Goal: Browse casually

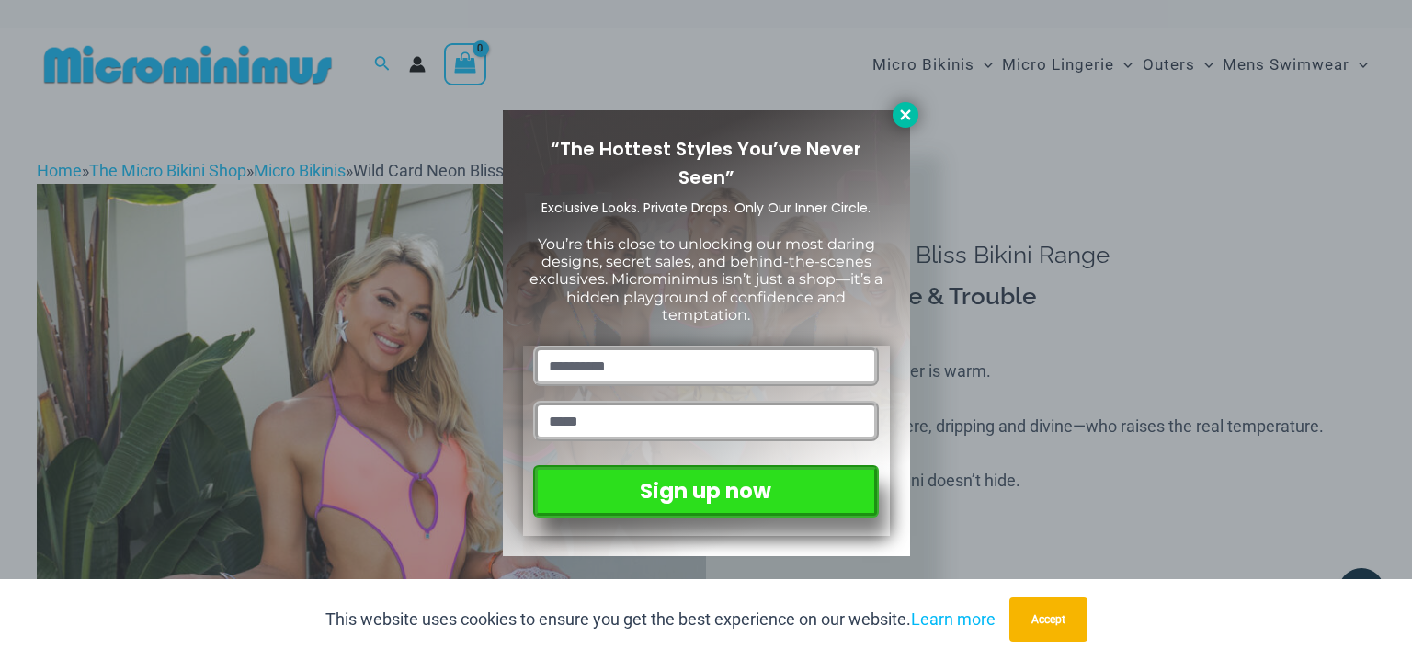
click at [904, 120] on icon at bounding box center [905, 115] width 17 height 17
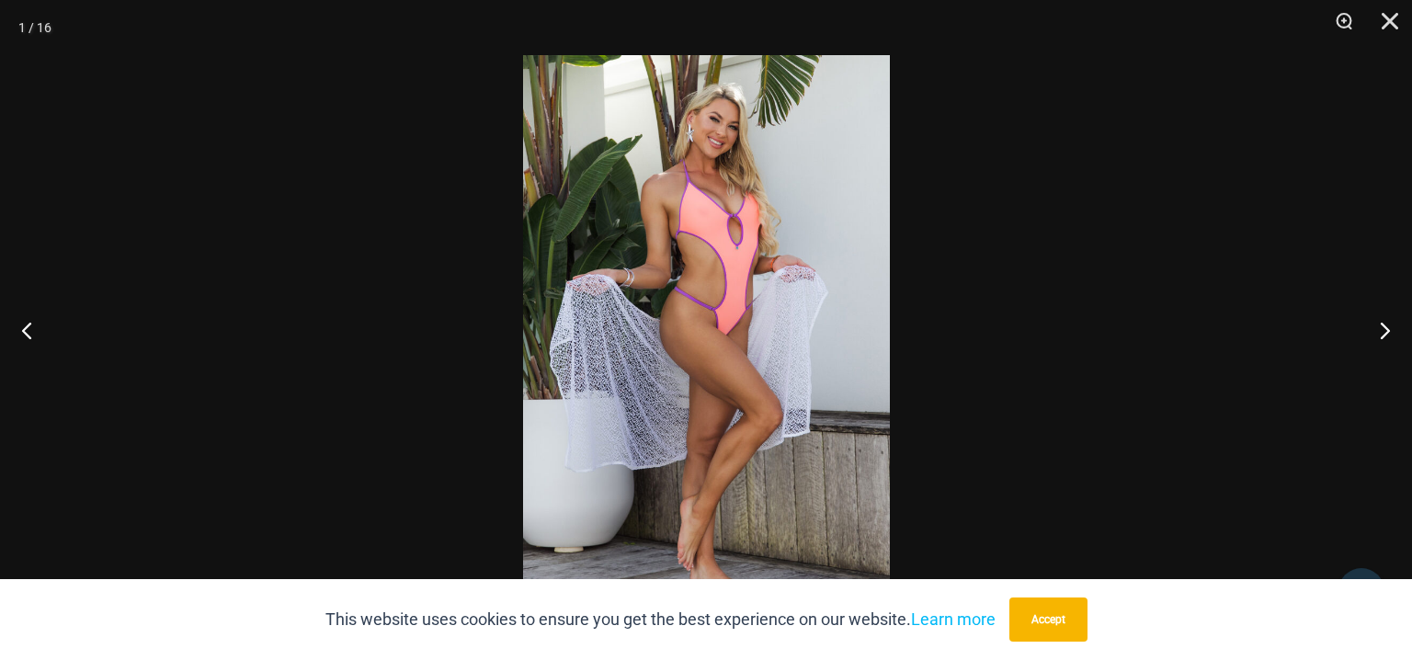
click at [757, 283] on img at bounding box center [706, 330] width 367 height 550
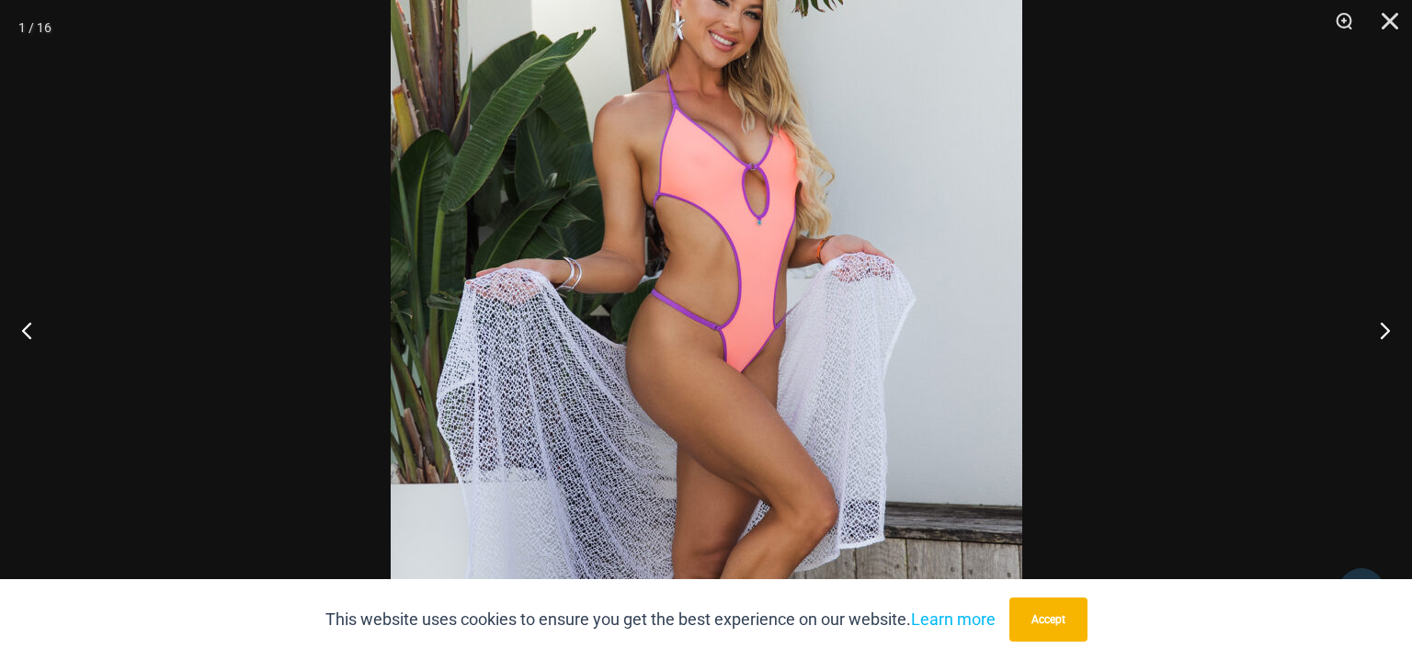
click at [764, 76] on img at bounding box center [707, 364] width 632 height 947
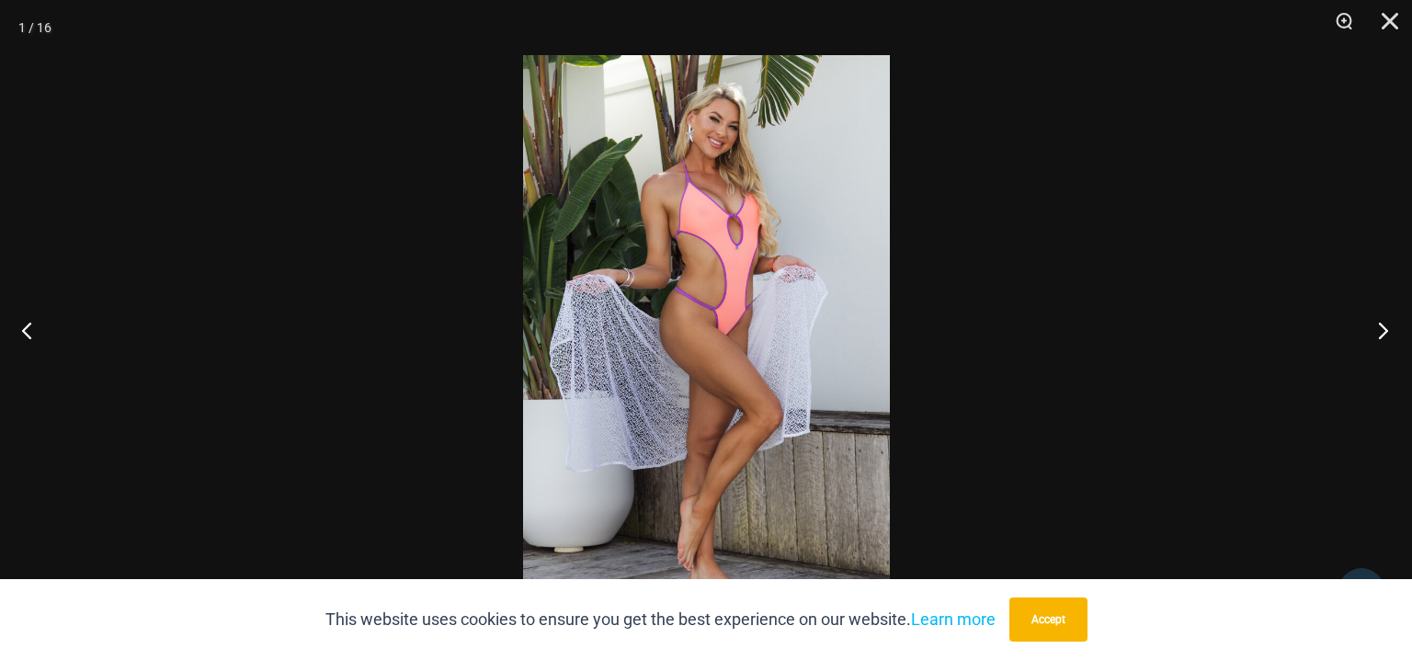
click at [1377, 339] on button "Next" at bounding box center [1377, 330] width 69 height 92
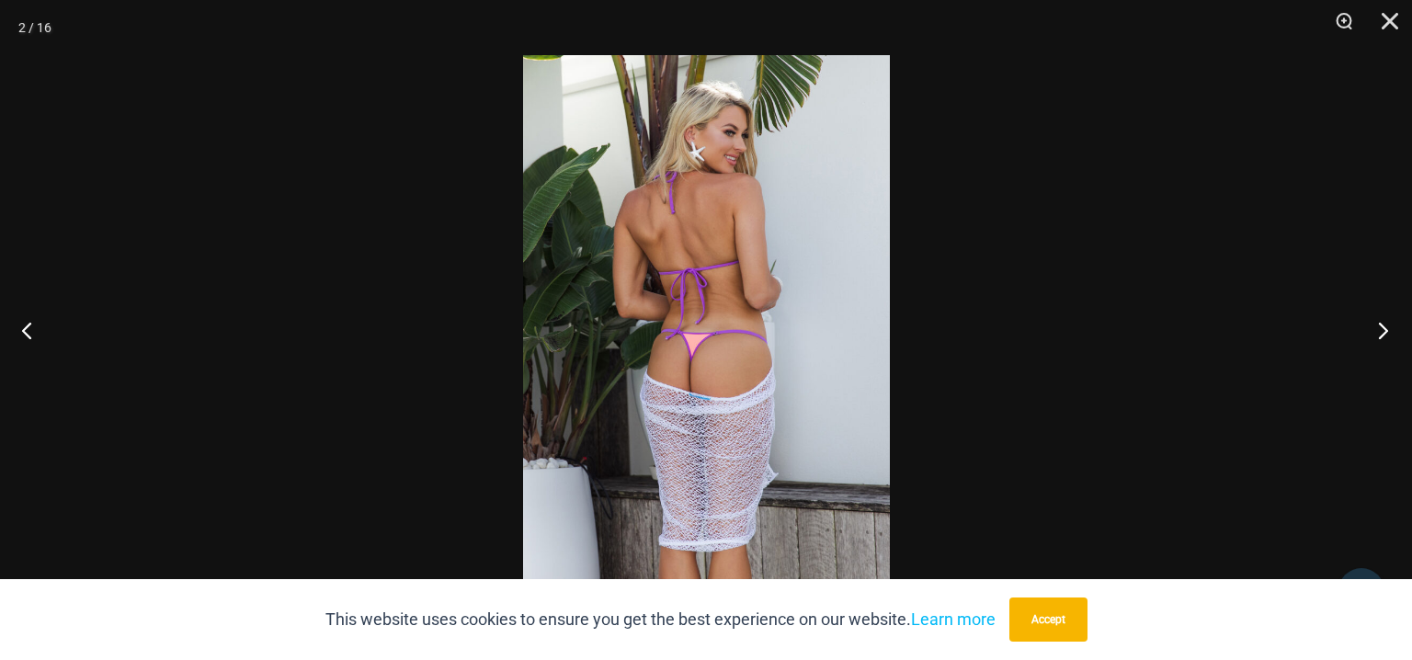
click at [1377, 339] on button "Next" at bounding box center [1377, 330] width 69 height 92
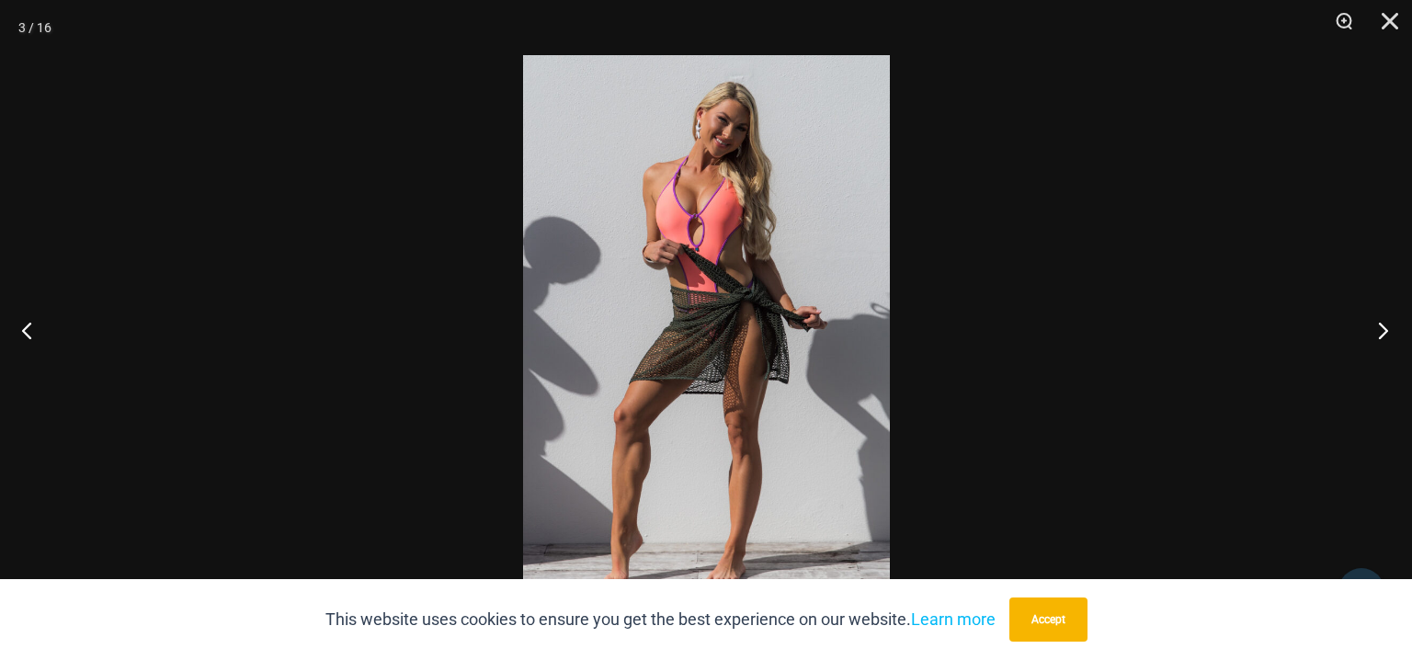
click at [1377, 339] on button "Next" at bounding box center [1377, 330] width 69 height 92
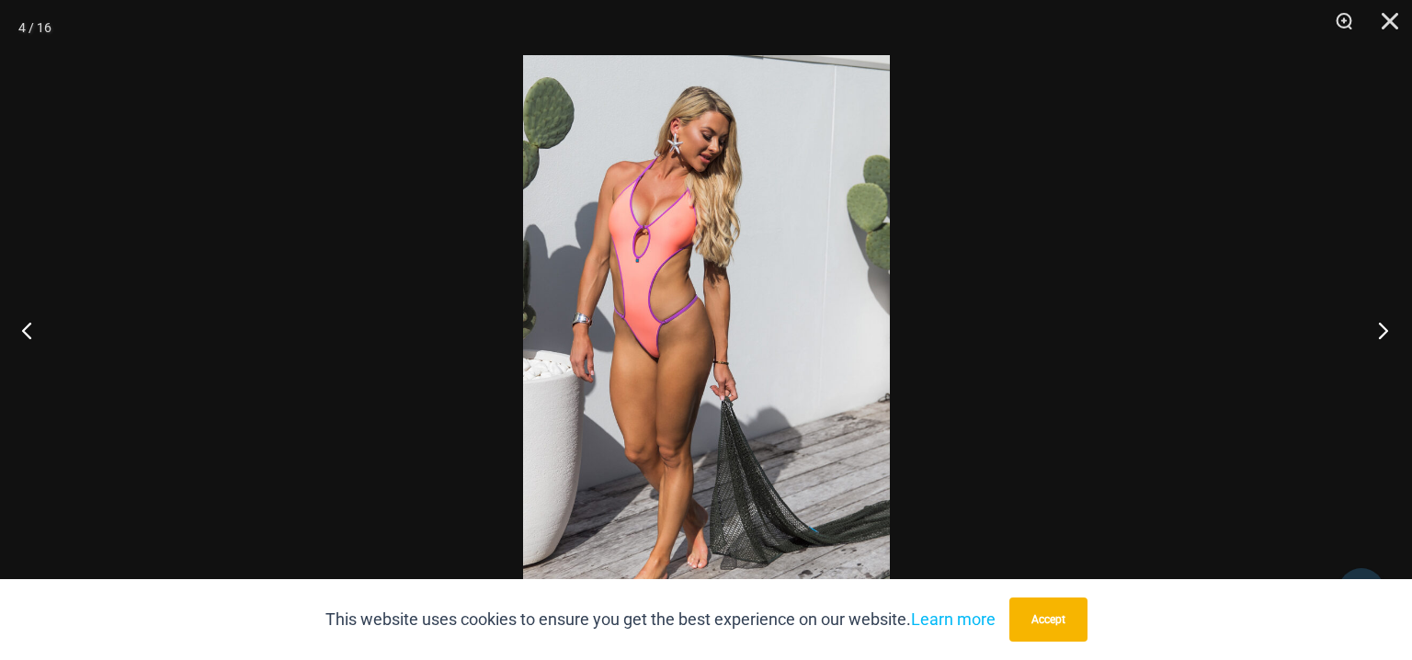
click at [1377, 339] on button "Next" at bounding box center [1377, 330] width 69 height 92
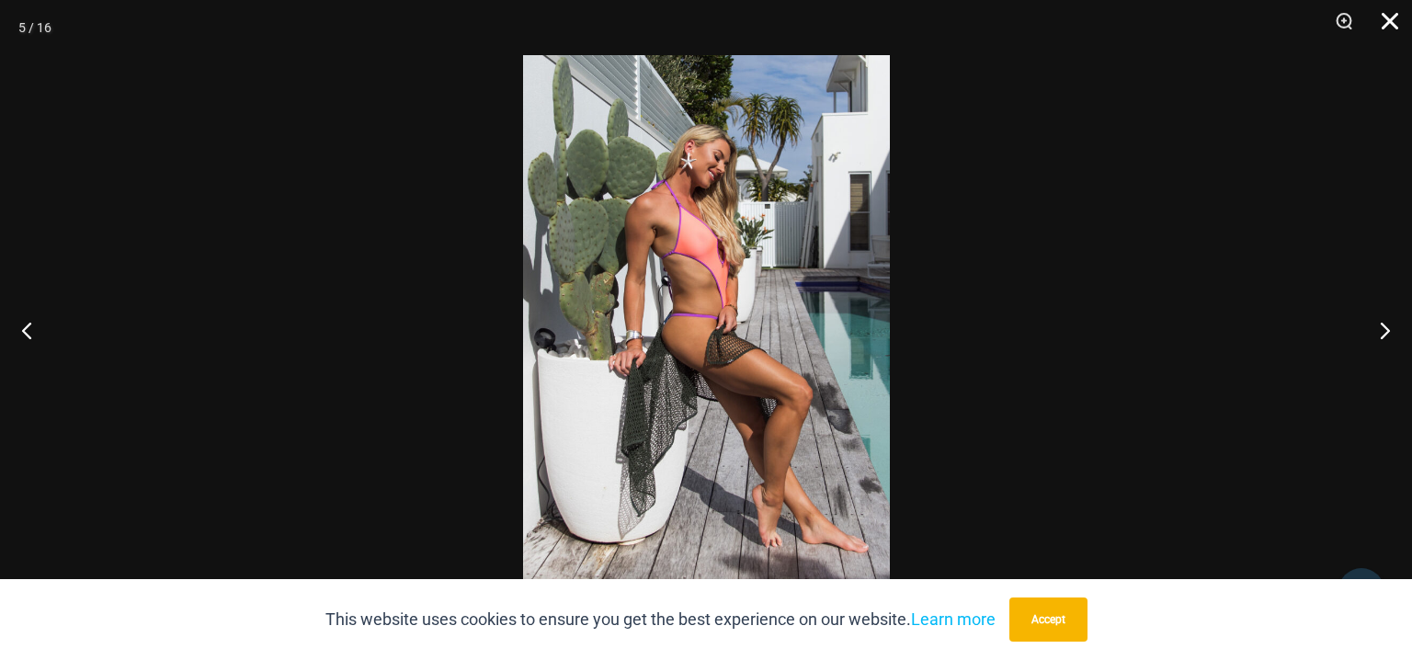
click at [1392, 27] on button "Close" at bounding box center [1384, 27] width 46 height 55
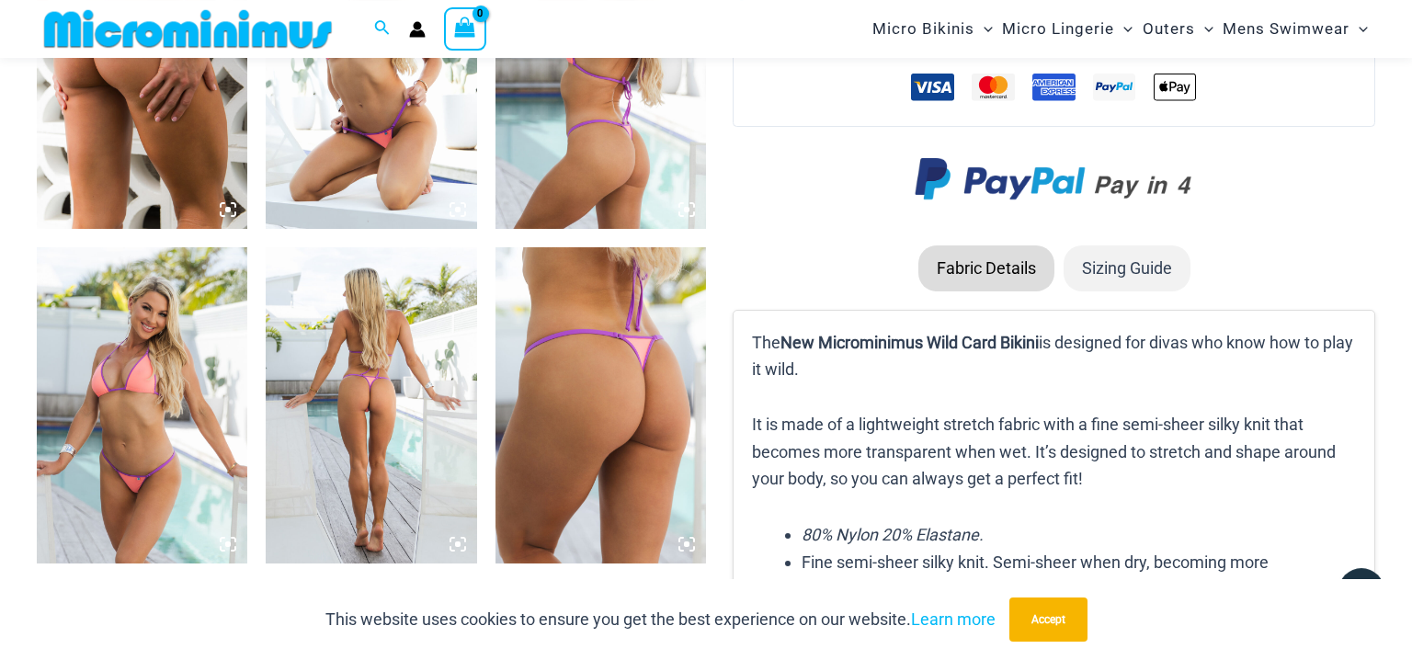
scroll to position [2510, 0]
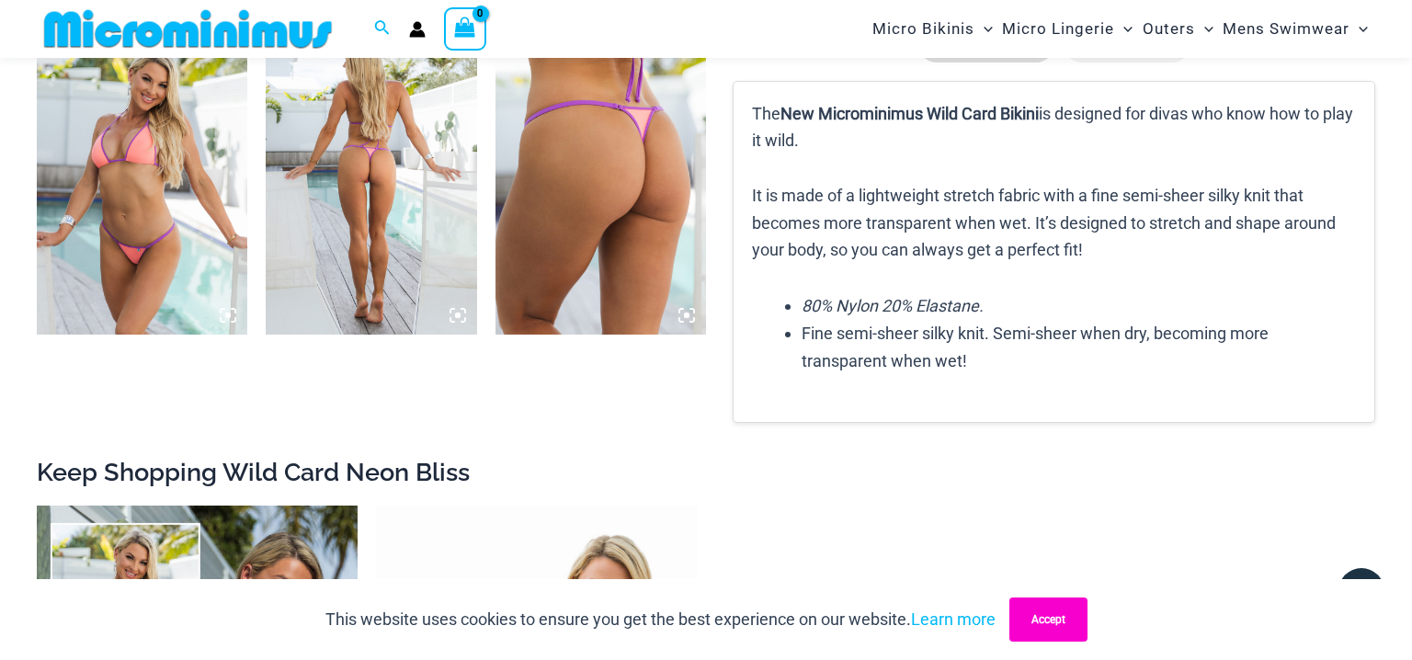
click at [1056, 632] on button "Accept" at bounding box center [1049, 620] width 78 height 44
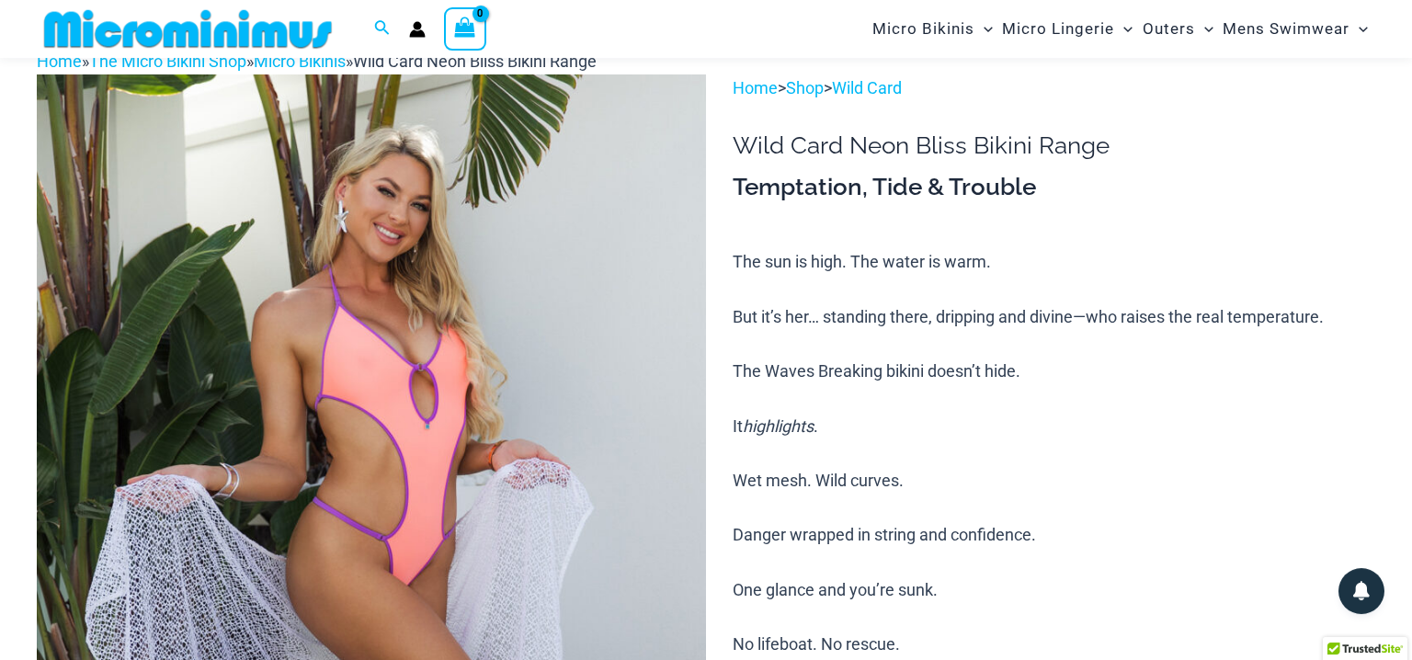
scroll to position [0, 0]
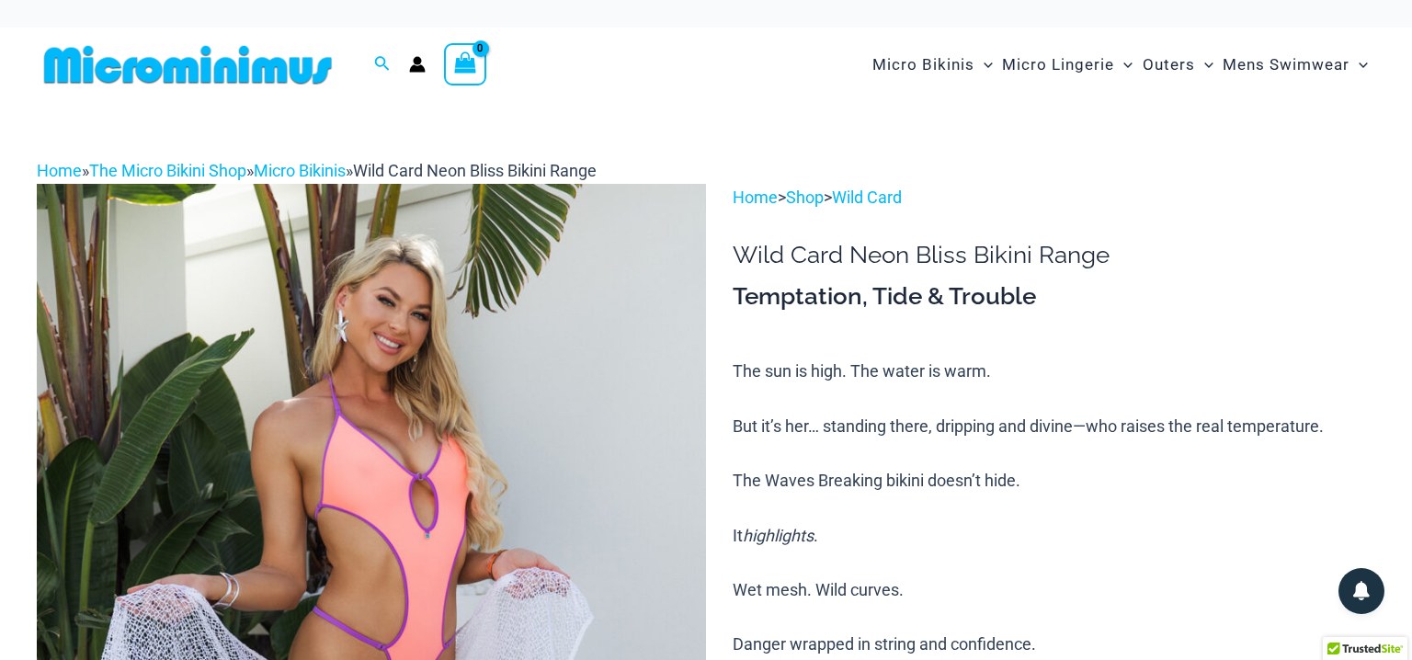
click at [221, 77] on img at bounding box center [188, 64] width 302 height 41
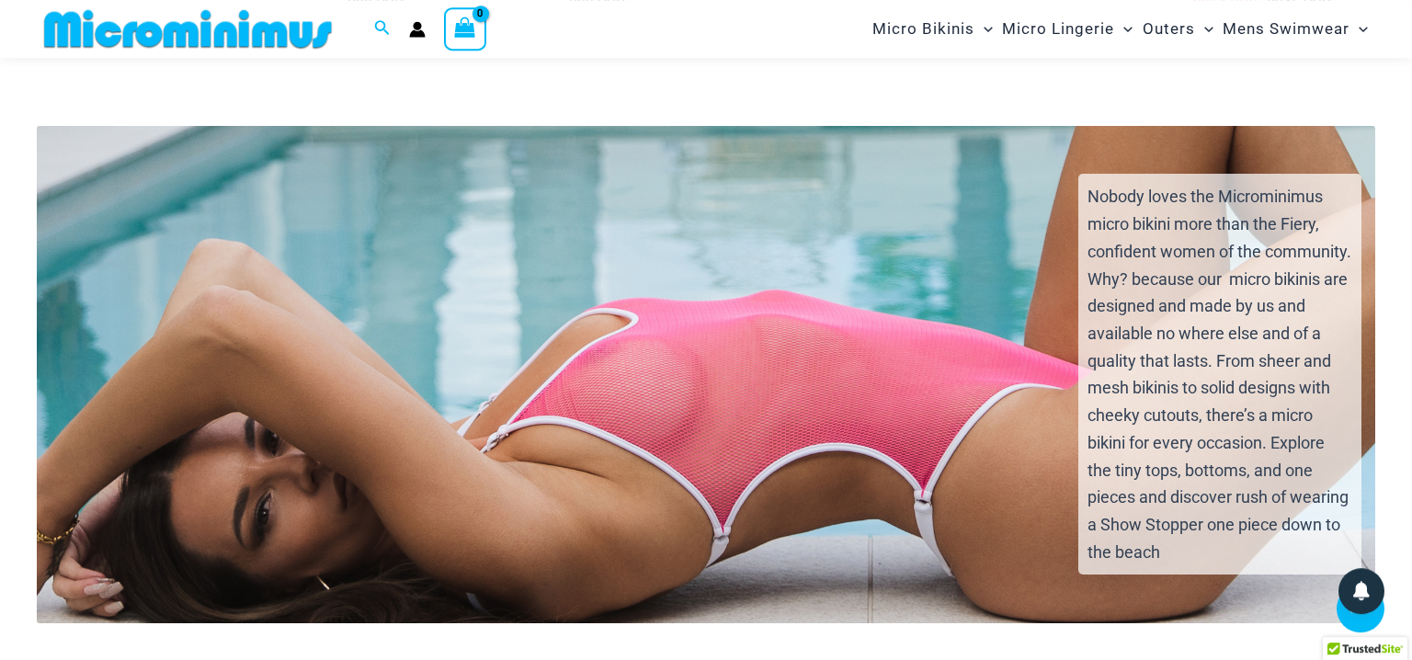
scroll to position [3672, 0]
